Goal: Task Accomplishment & Management: Manage account settings

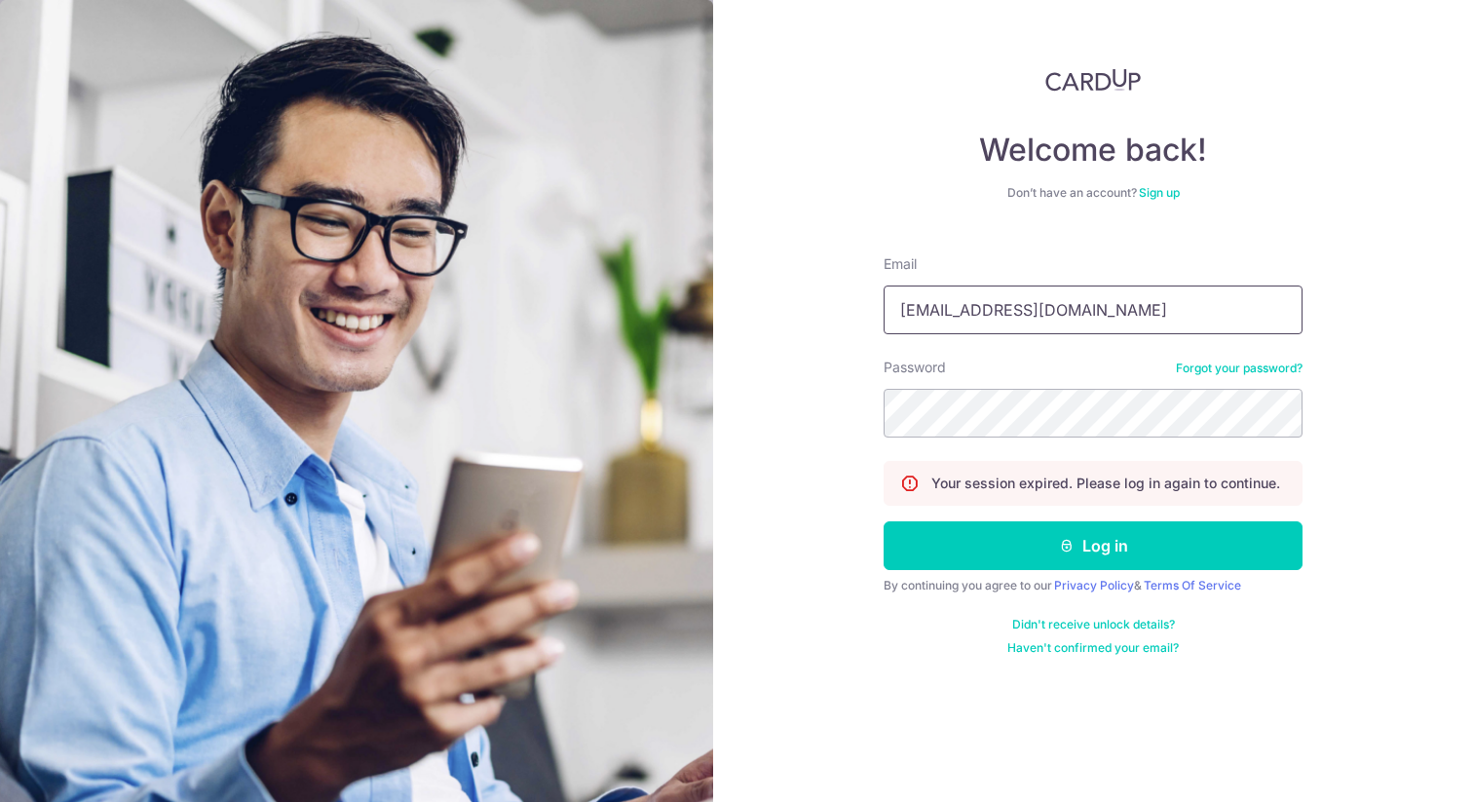
click at [1010, 307] on input "[EMAIL_ADDRESS][DOMAIN_NAME]" at bounding box center [1093, 309] width 419 height 49
type input "[EMAIL_ADDRESS][DOMAIN_NAME]"
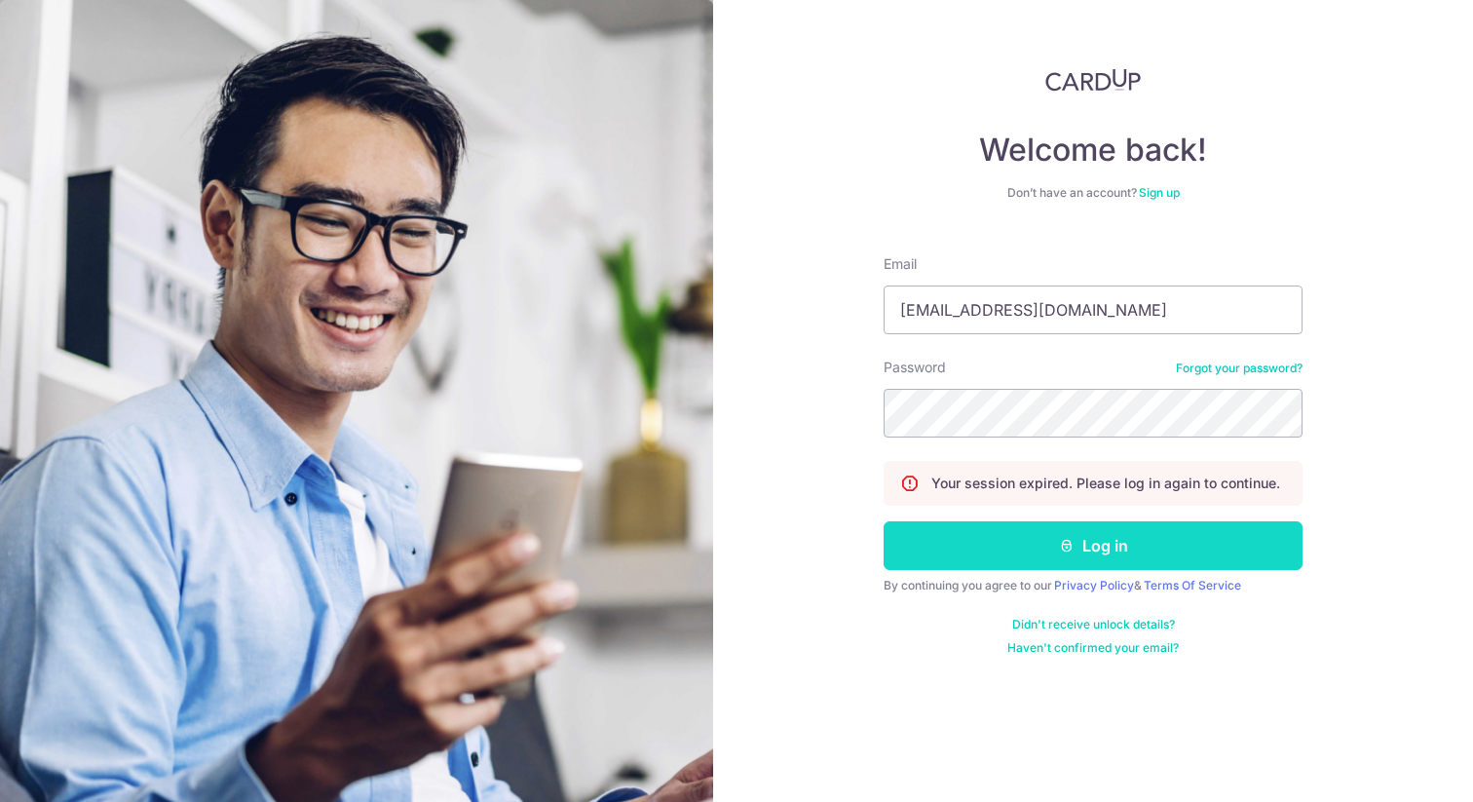
click at [1038, 541] on button "Log in" at bounding box center [1093, 545] width 419 height 49
